Goal: Task Accomplishment & Management: Complete application form

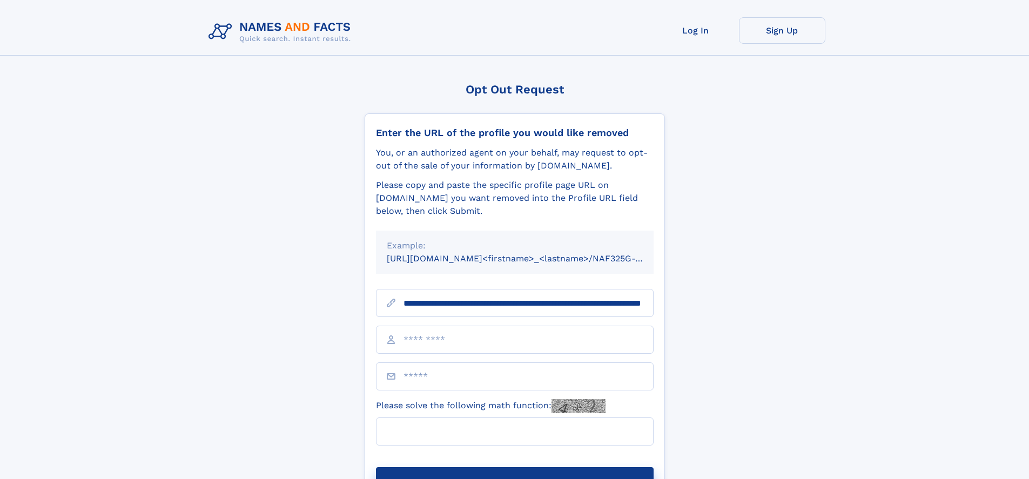
scroll to position [0, 112]
type input "**********"
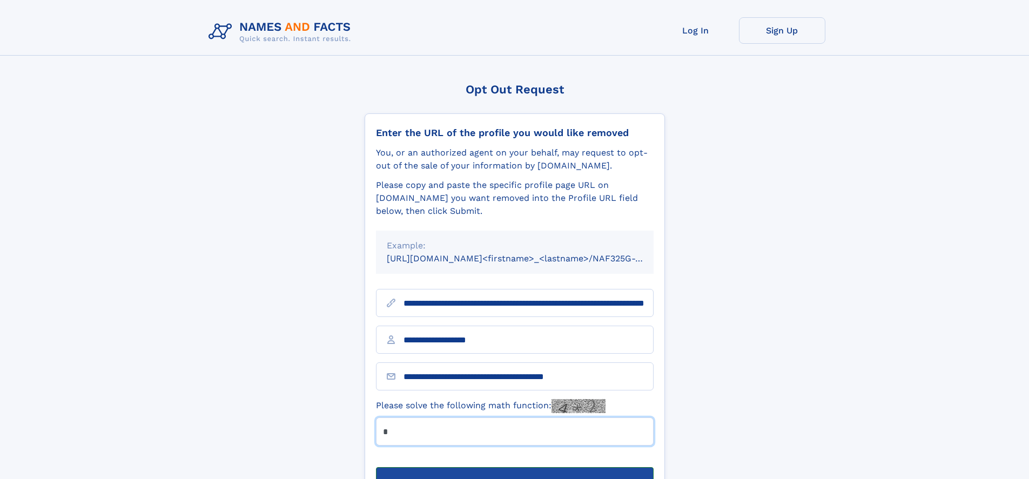
type input "*"
click at [514, 467] on button "Submit Opt Out Request" at bounding box center [515, 484] width 278 height 35
